Goal: Navigation & Orientation: Understand site structure

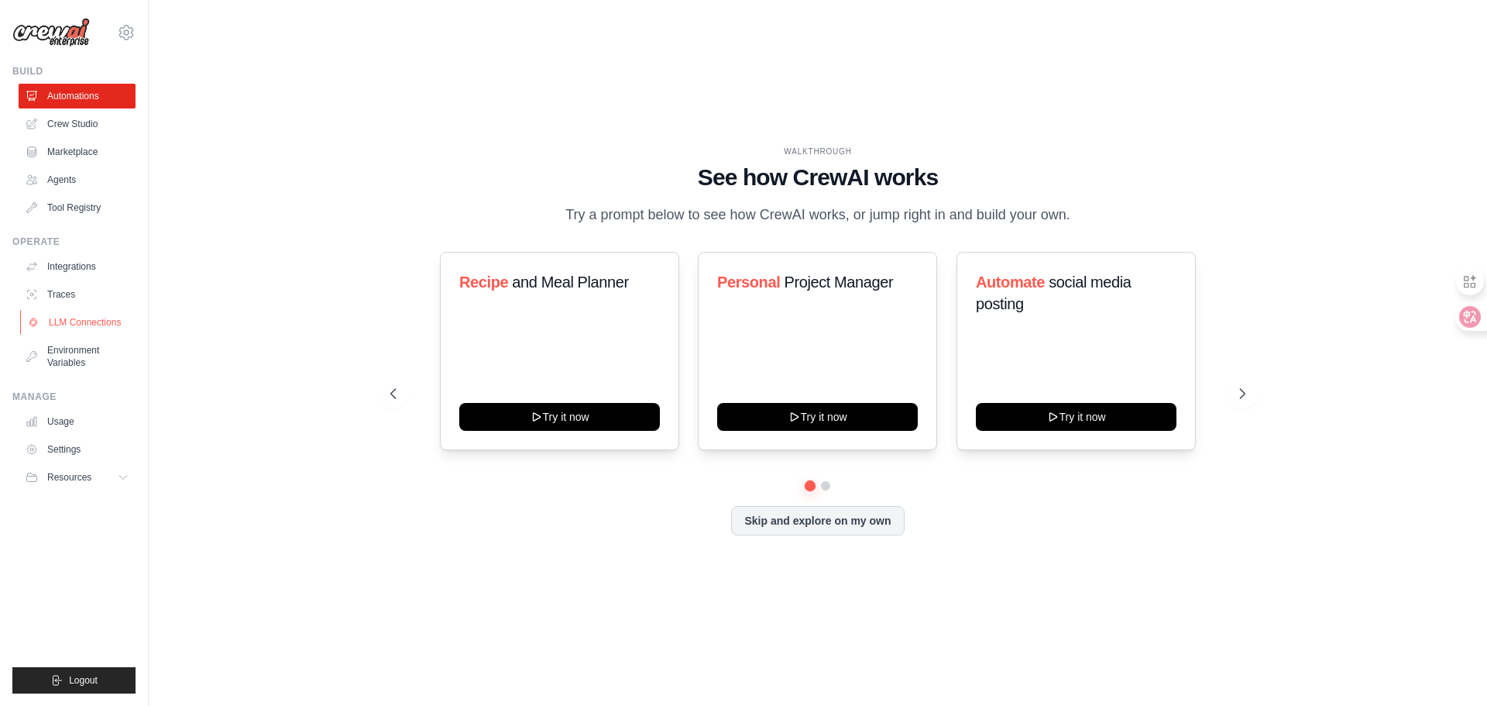
click at [73, 321] on link "LLM Connections" at bounding box center [78, 322] width 117 height 25
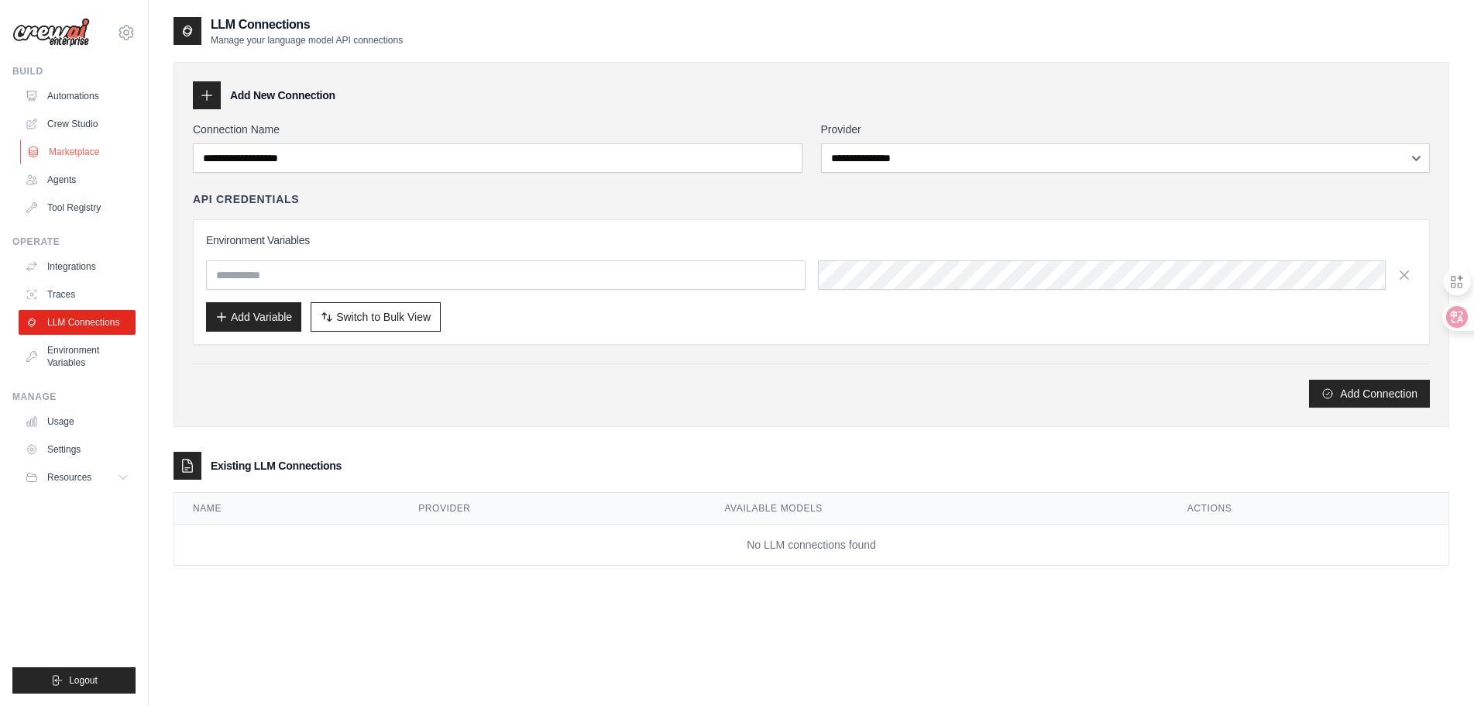
click at [74, 149] on link "Marketplace" at bounding box center [78, 151] width 117 height 25
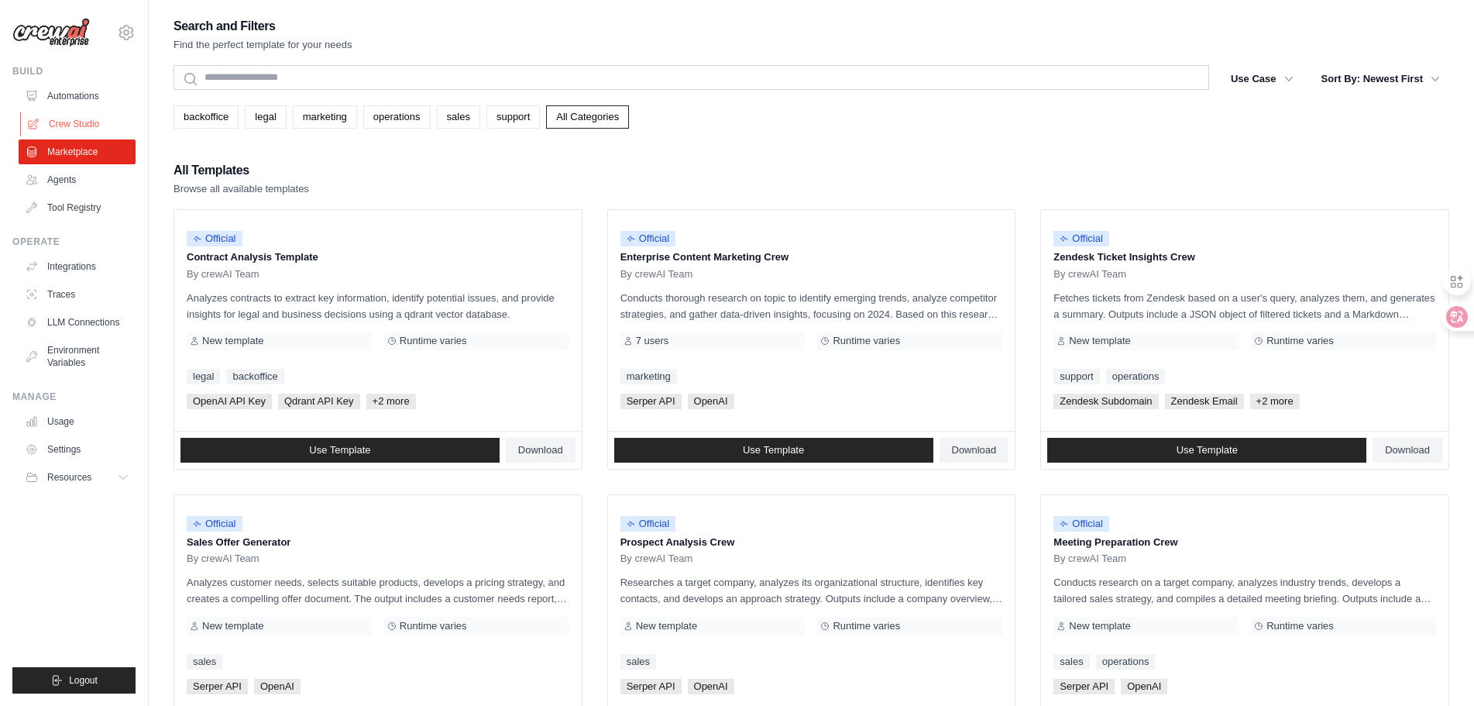
click at [74, 122] on link "Crew Studio" at bounding box center [78, 124] width 117 height 25
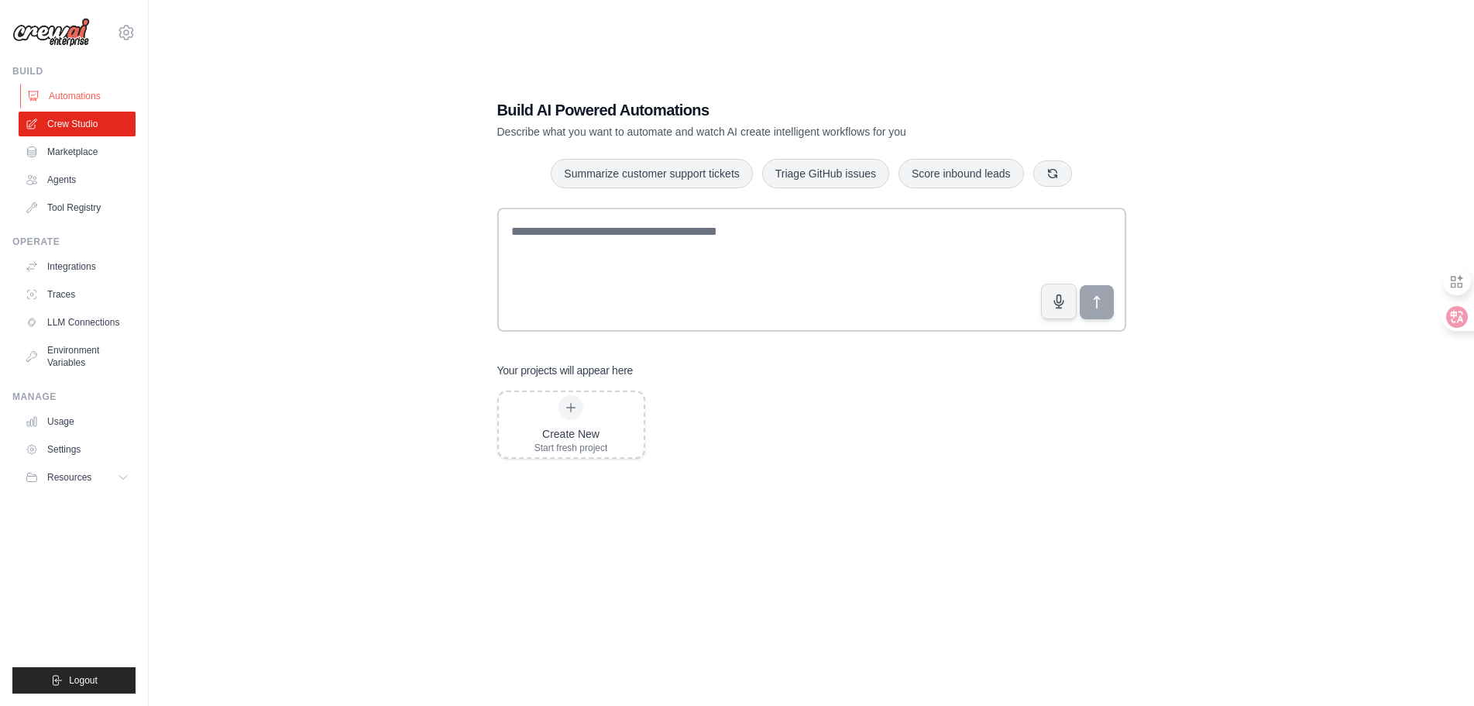
click at [85, 105] on link "Automations" at bounding box center [78, 96] width 117 height 25
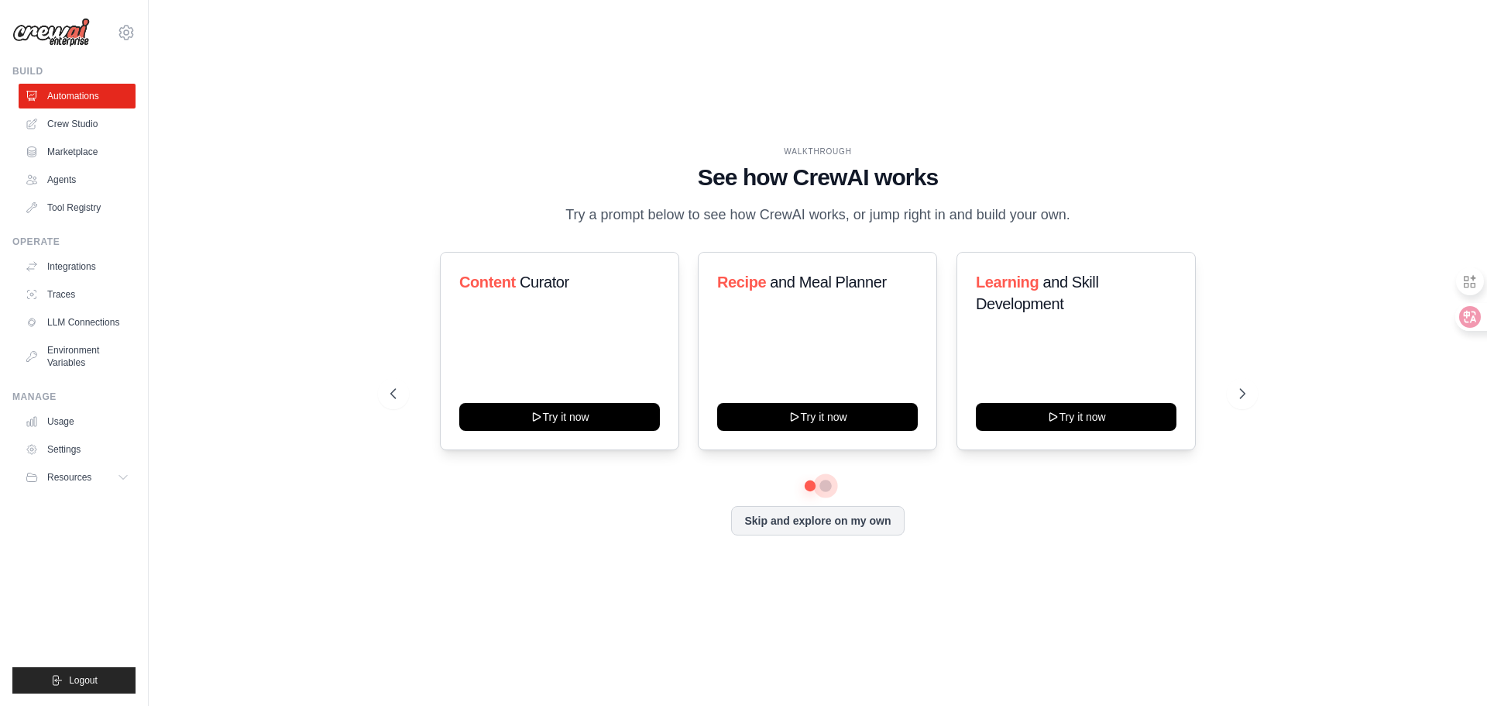
click at [825, 492] on button at bounding box center [825, 485] width 12 height 12
click at [811, 490] on button at bounding box center [810, 484] width 11 height 11
click at [528, 582] on div "WALKTHROUGH See how CrewAI works Try a prompt below to see how CrewAI works, or…" at bounding box center [817, 352] width 1289 height 675
click at [116, 499] on ul "Build Automations Crew Studio Marketplace Agents" at bounding box center [73, 379] width 123 height 628
click at [112, 476] on button "Resources" at bounding box center [78, 477] width 117 height 25
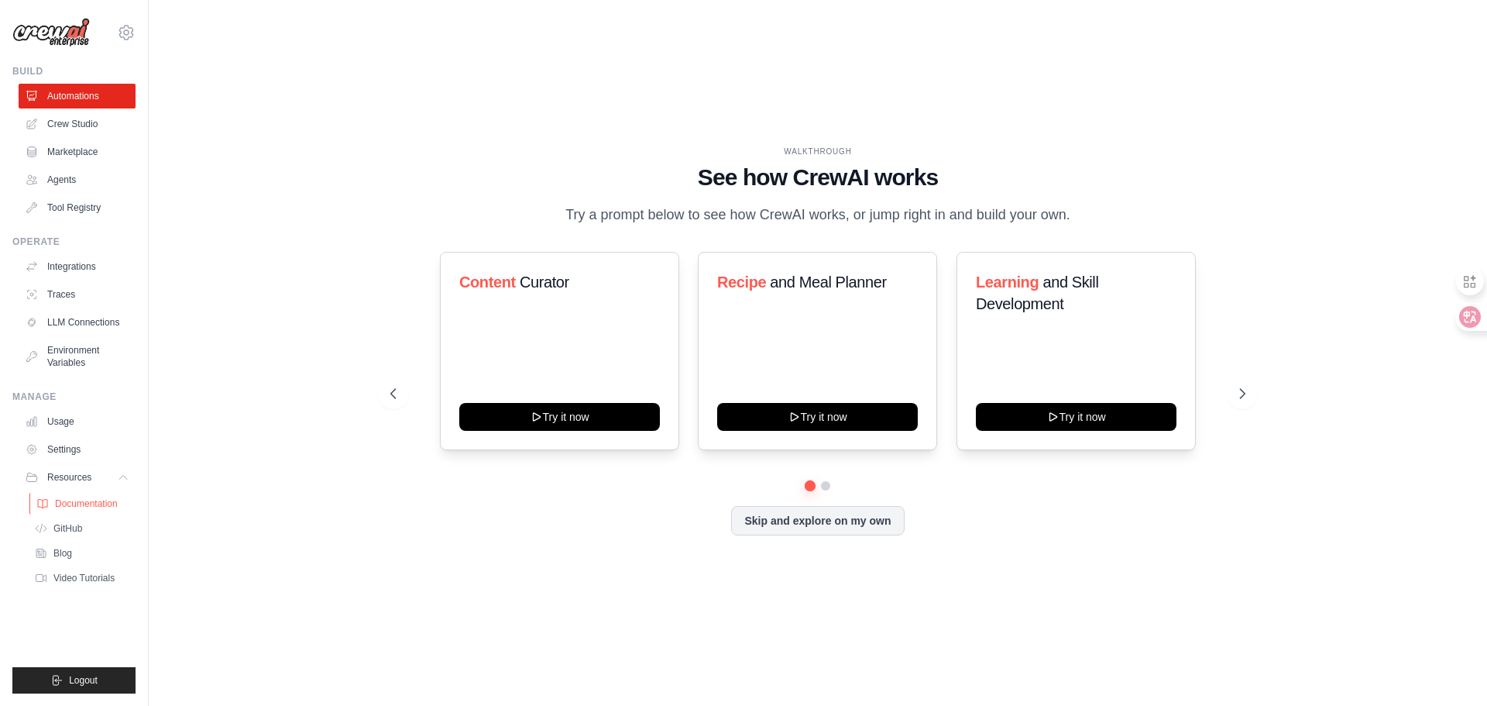
click at [112, 498] on span "Documentation" at bounding box center [86, 503] width 63 height 12
